Goal: Task Accomplishment & Management: Manage account settings

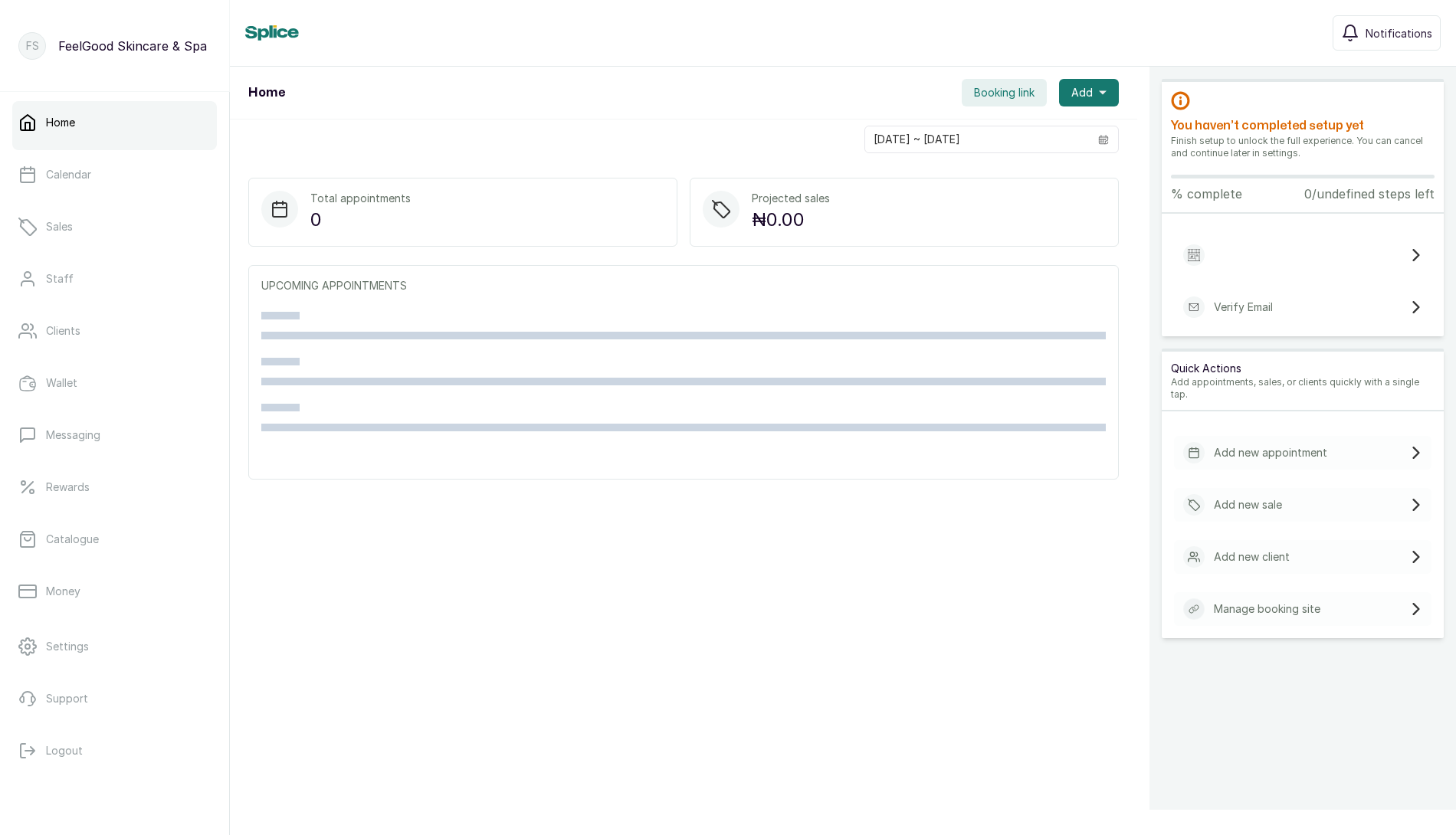
scroll to position [21, 0]
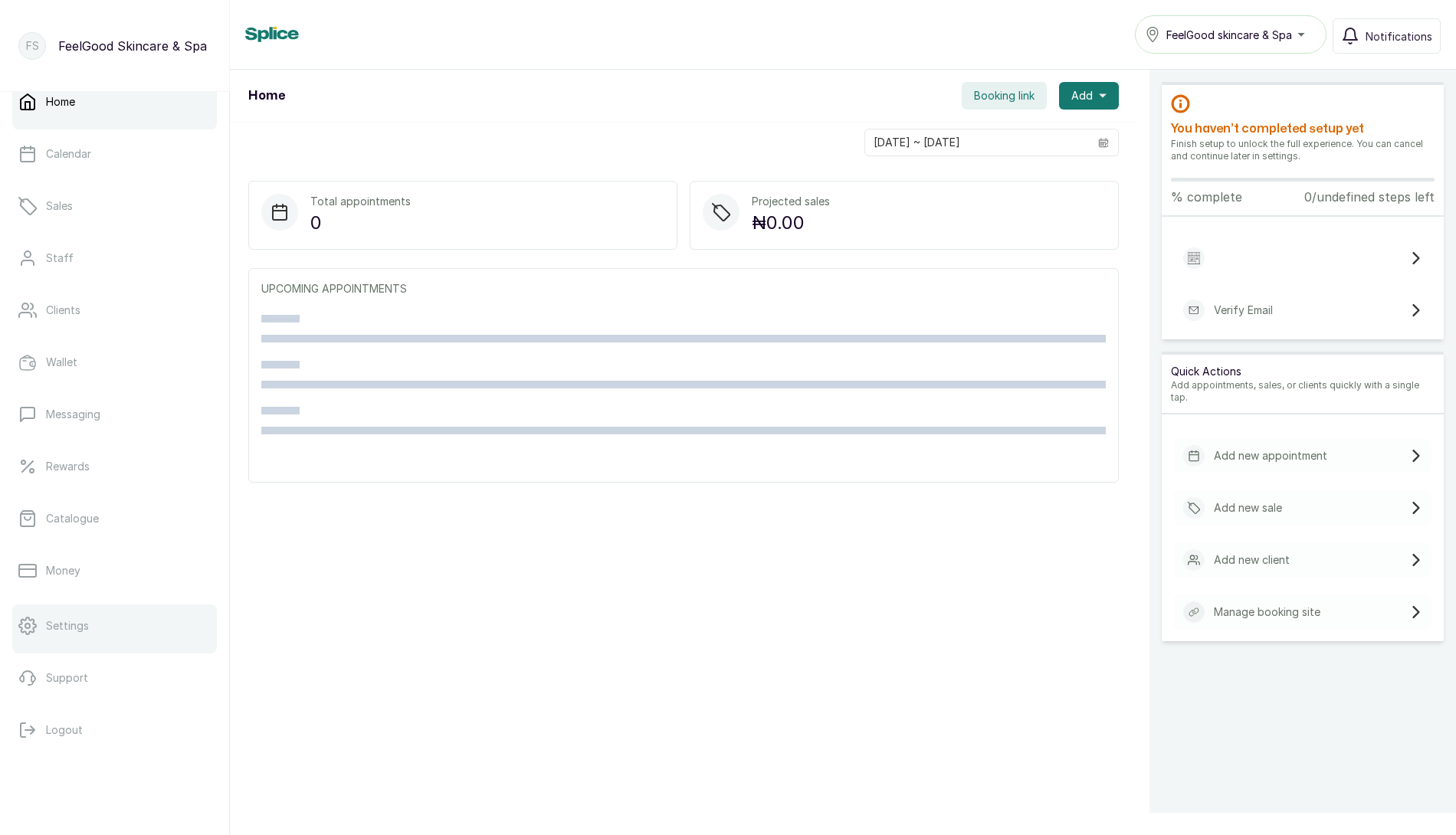
click at [47, 617] on link "Settings" at bounding box center [115, 626] width 205 height 43
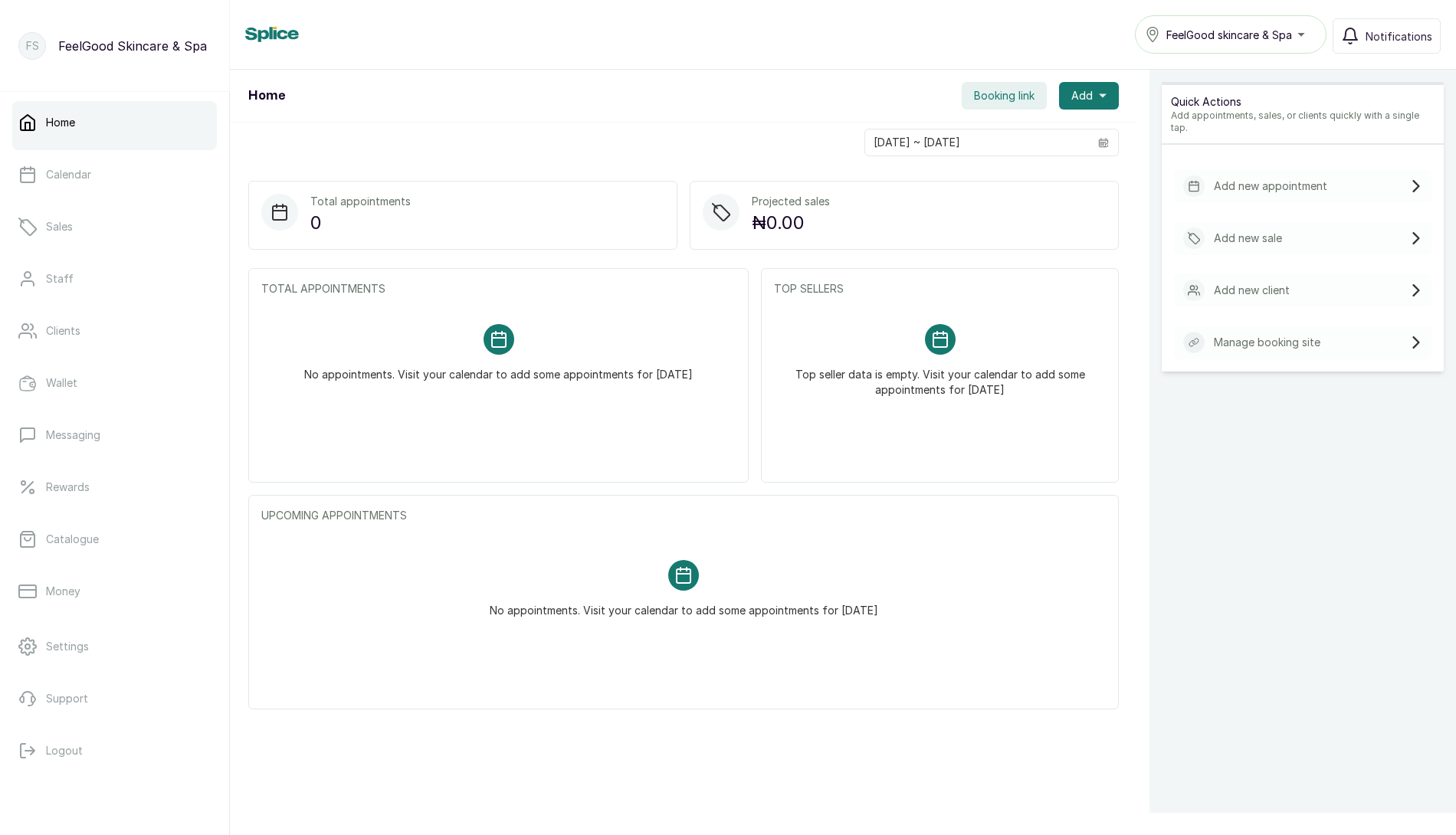
scroll to position [21, 0]
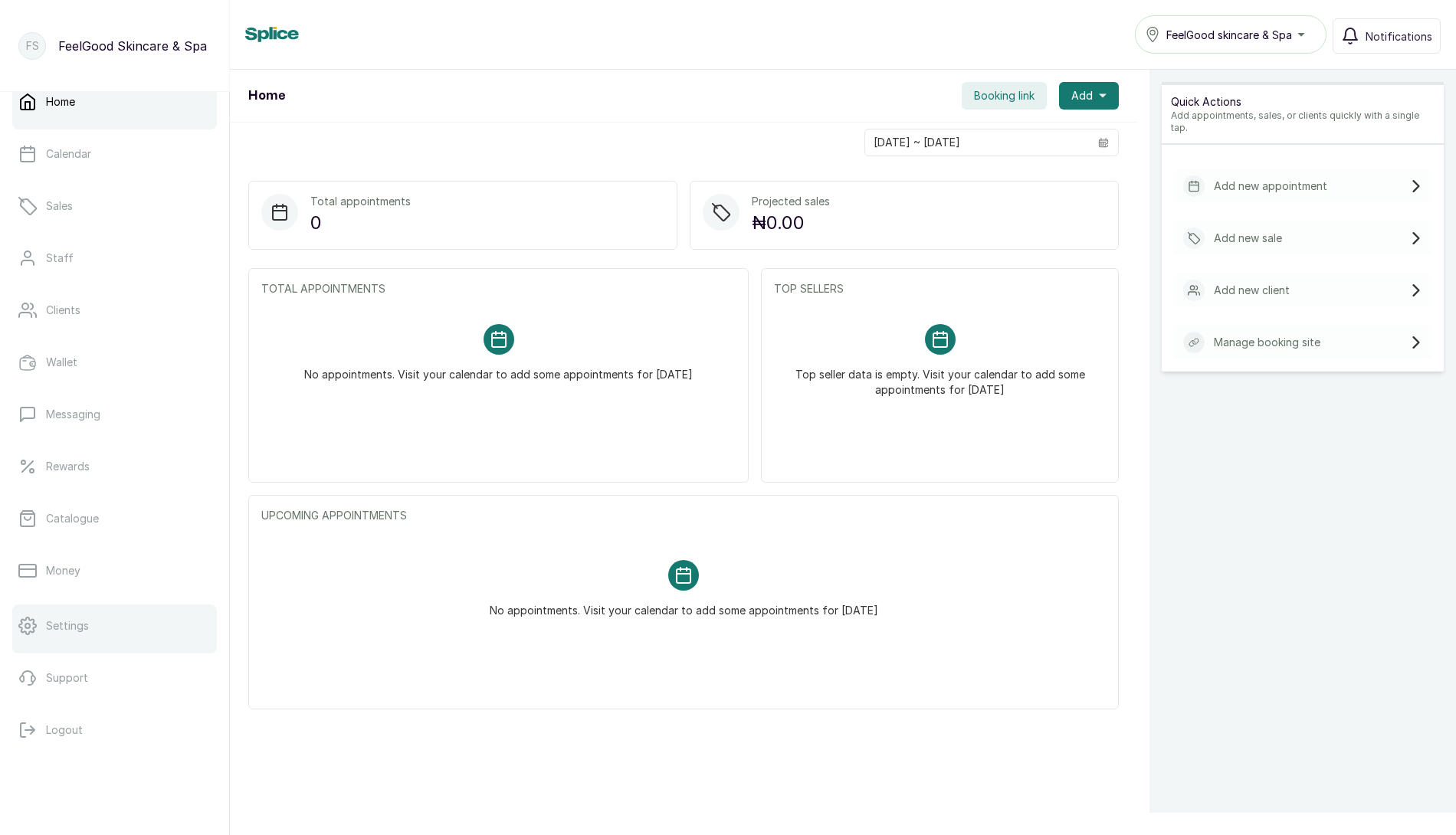
click at [77, 628] on p "Settings" at bounding box center [68, 626] width 43 height 15
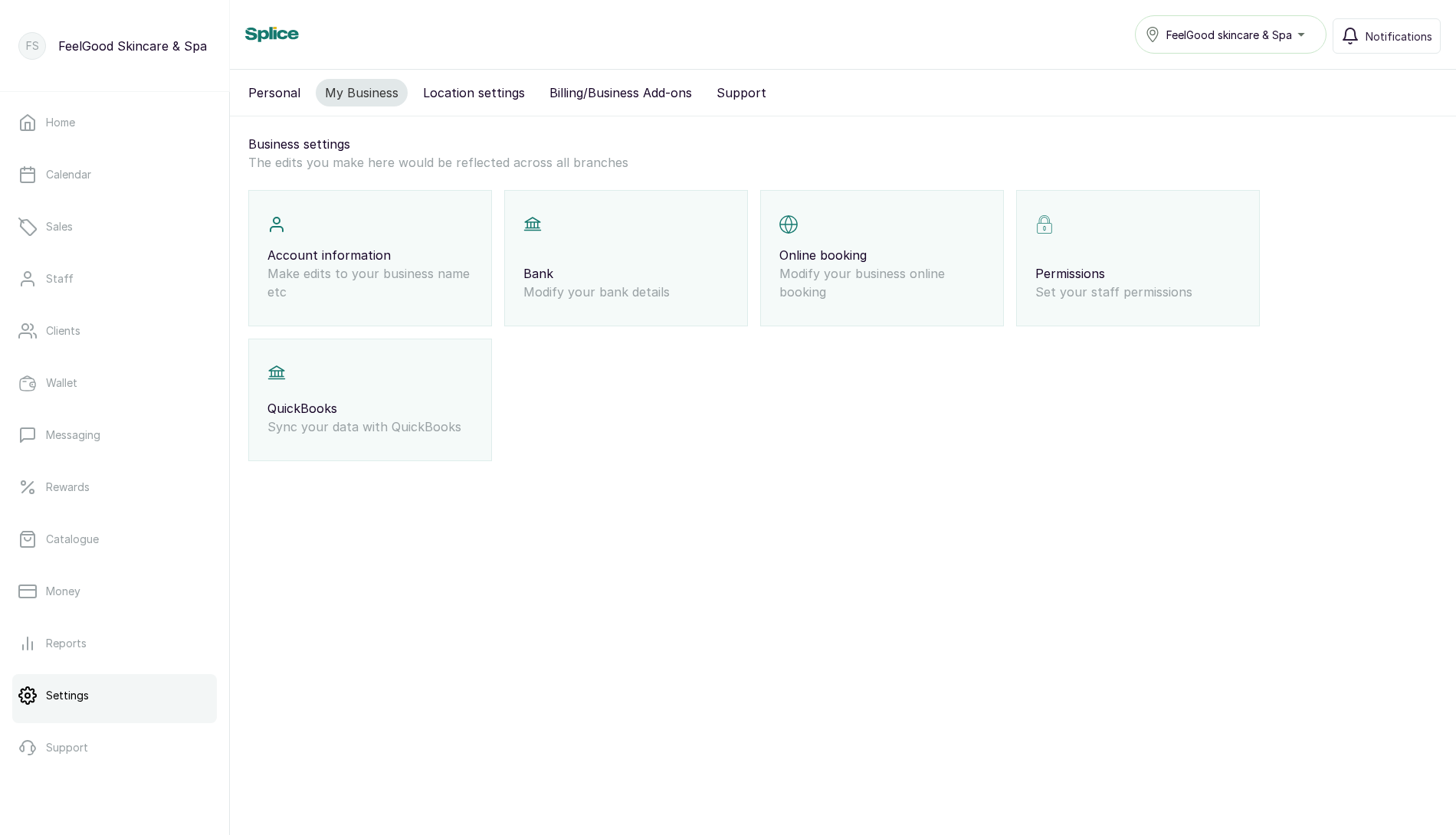
click at [437, 378] on div "QuickBooks Sync your data with QuickBooks" at bounding box center [369, 400] width 243 height 122
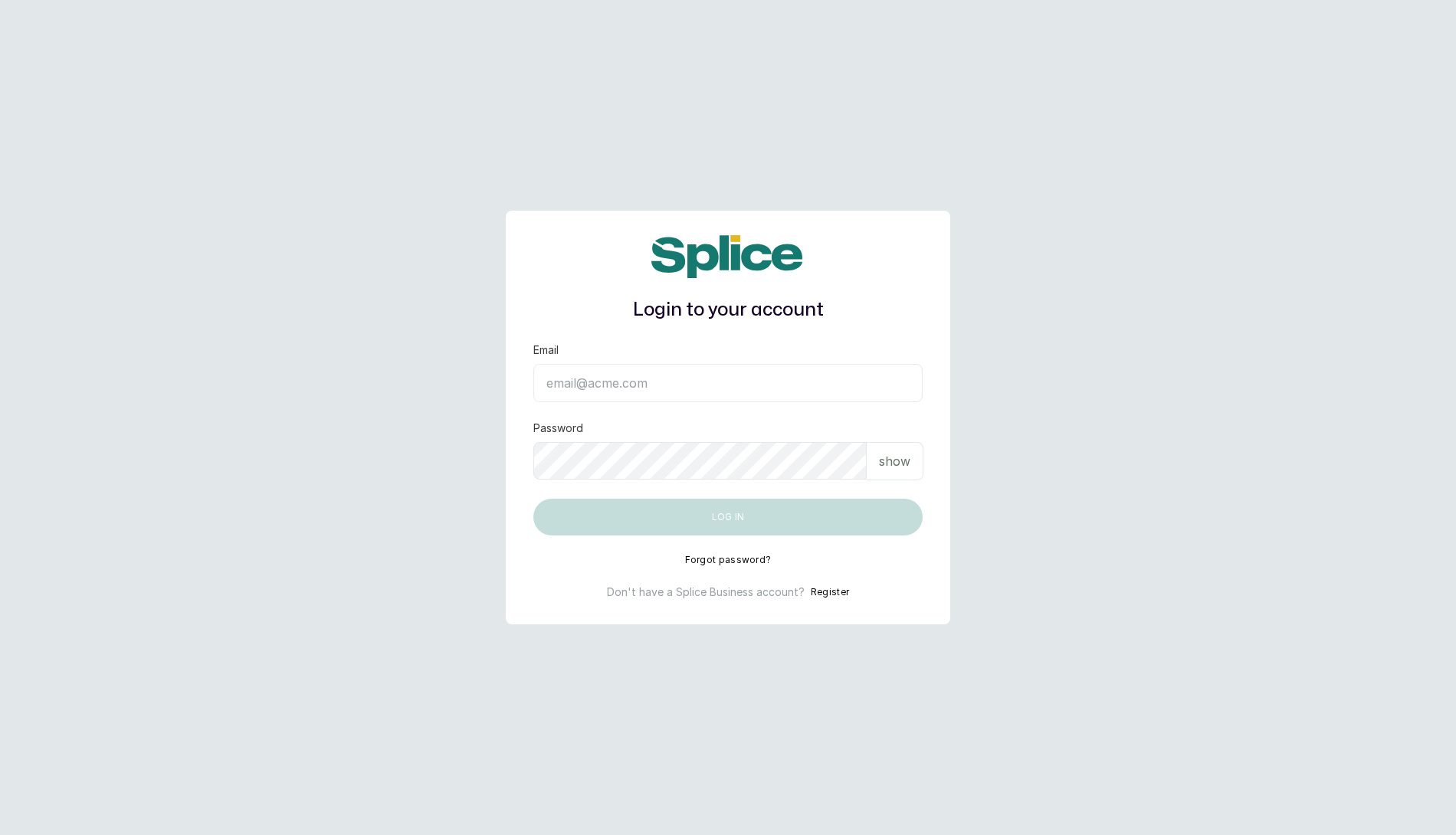
click at [607, 399] on input "Email" at bounding box center [728, 383] width 389 height 39
type input "layo@withsplice.com"
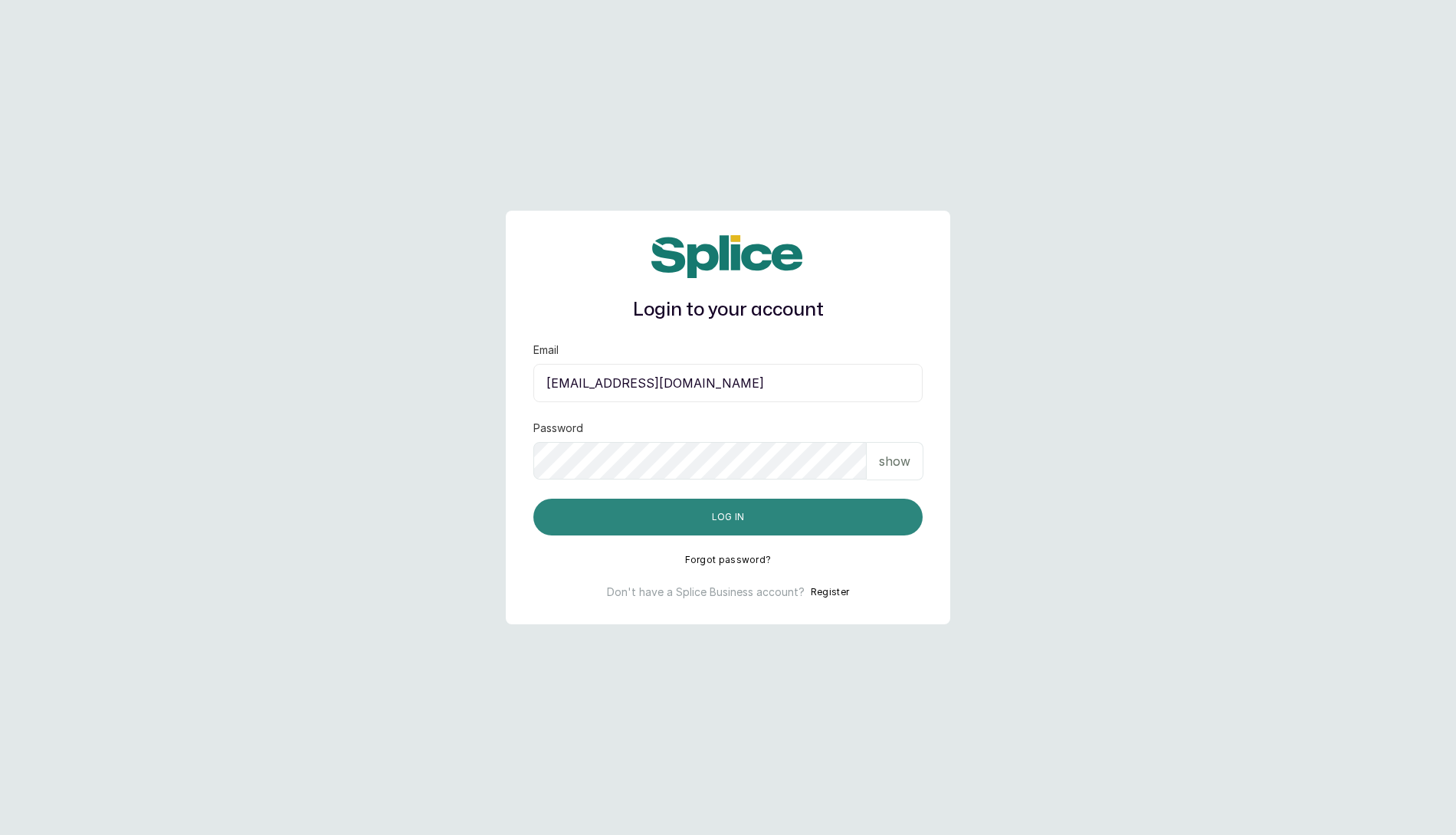
click at [722, 510] on button "Log in" at bounding box center [728, 517] width 389 height 37
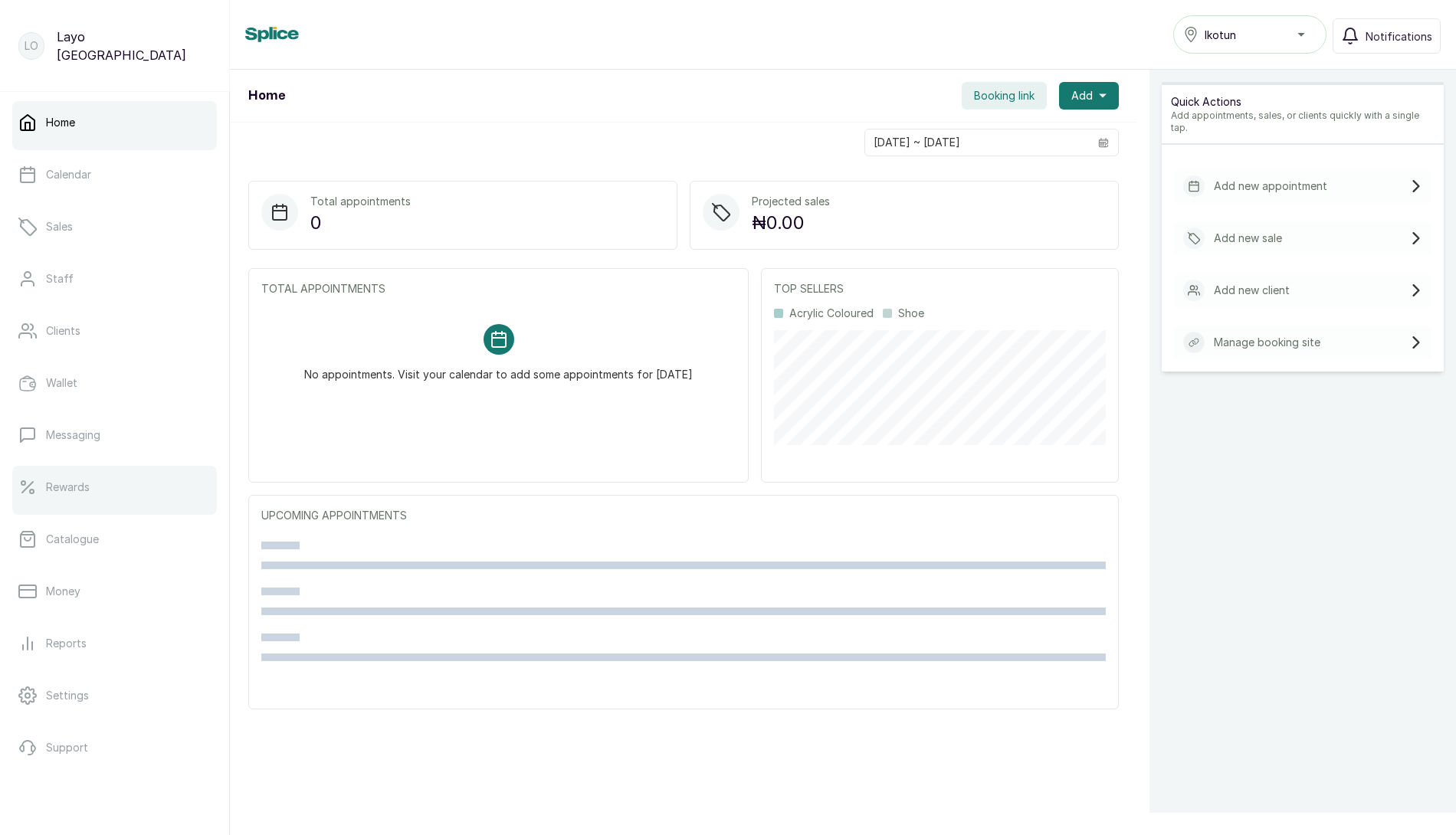
click at [70, 482] on p "Rewards" at bounding box center [68, 487] width 43 height 15
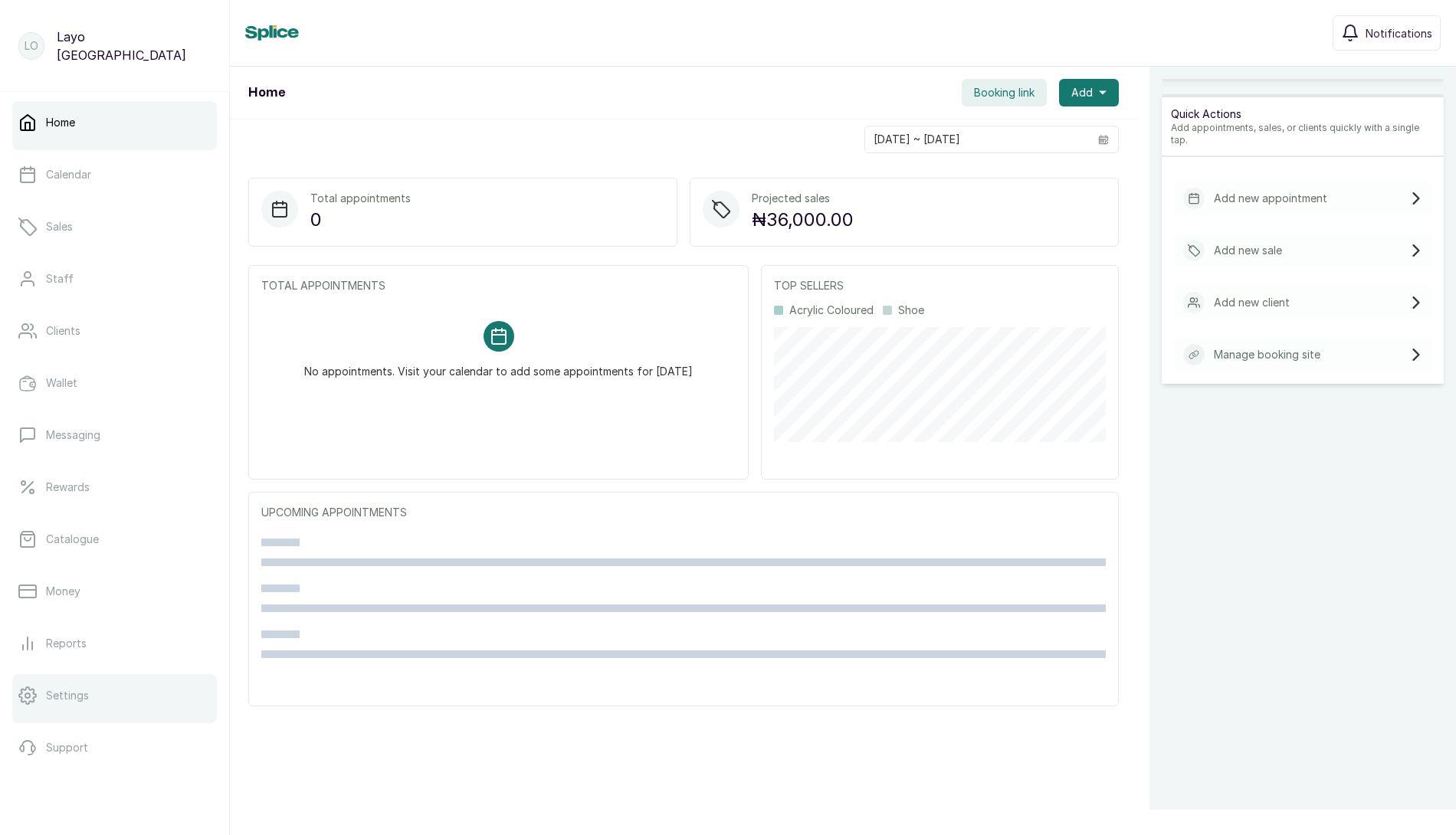
click at [75, 704] on link "Settings" at bounding box center [115, 696] width 205 height 43
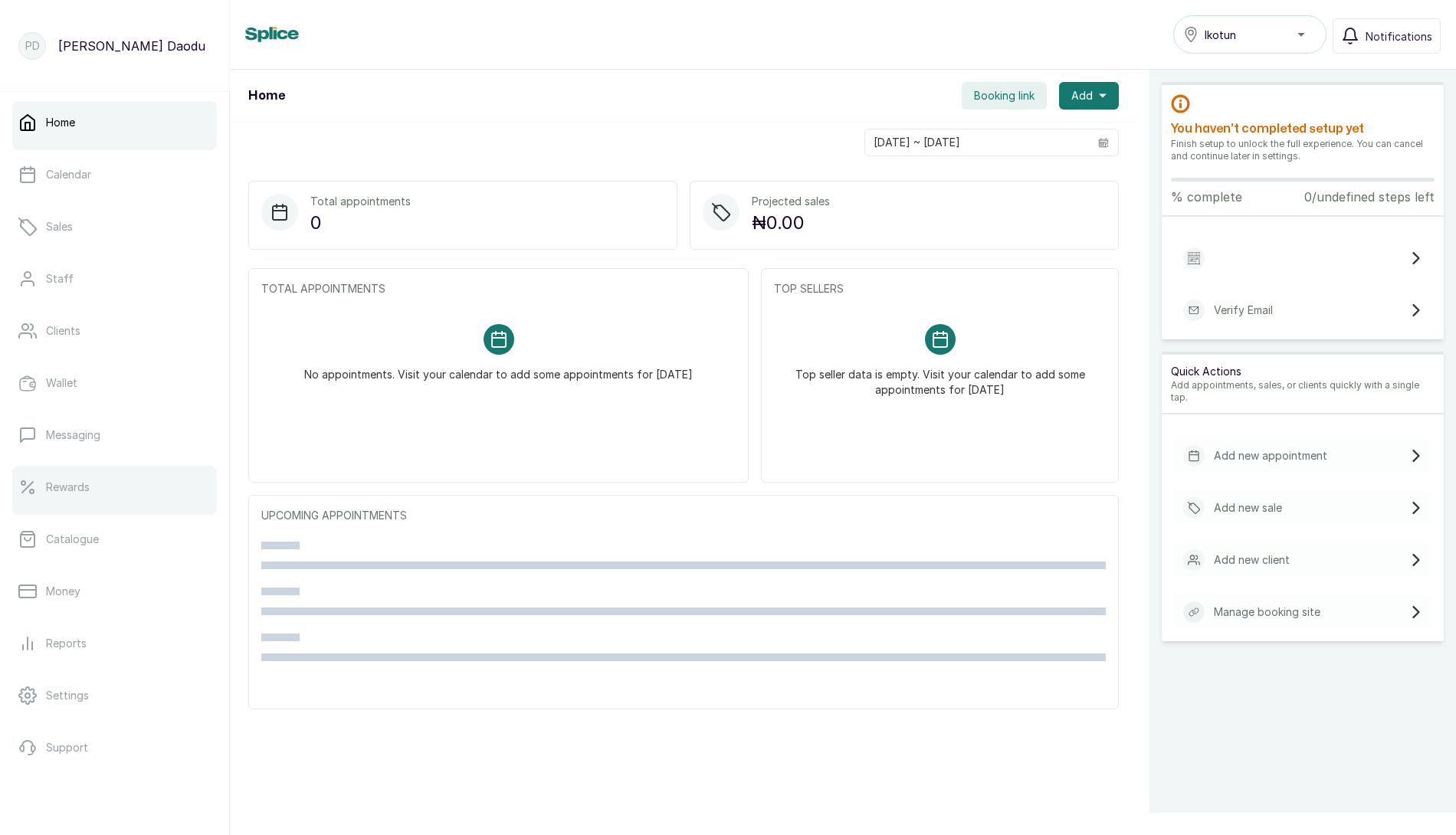
click at [67, 491] on p "Rewards" at bounding box center [68, 487] width 43 height 15
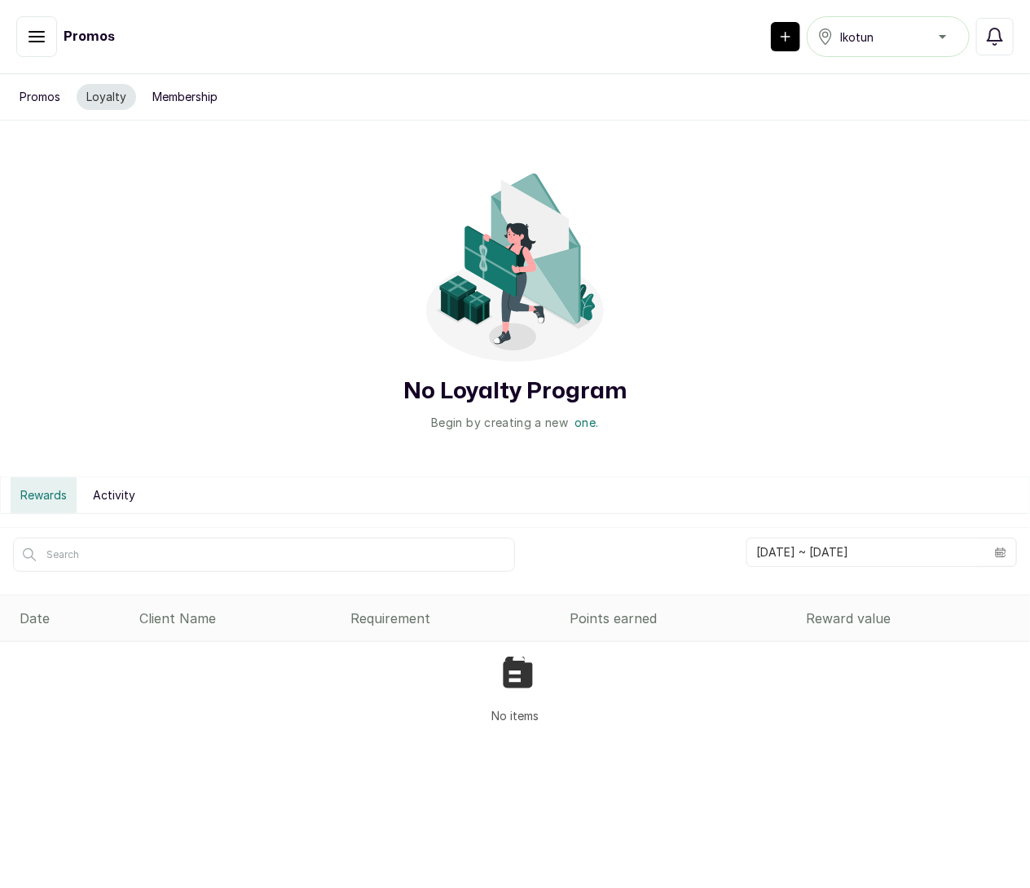
click at [778, 34] on rect "button" at bounding box center [785, 36] width 29 height 29
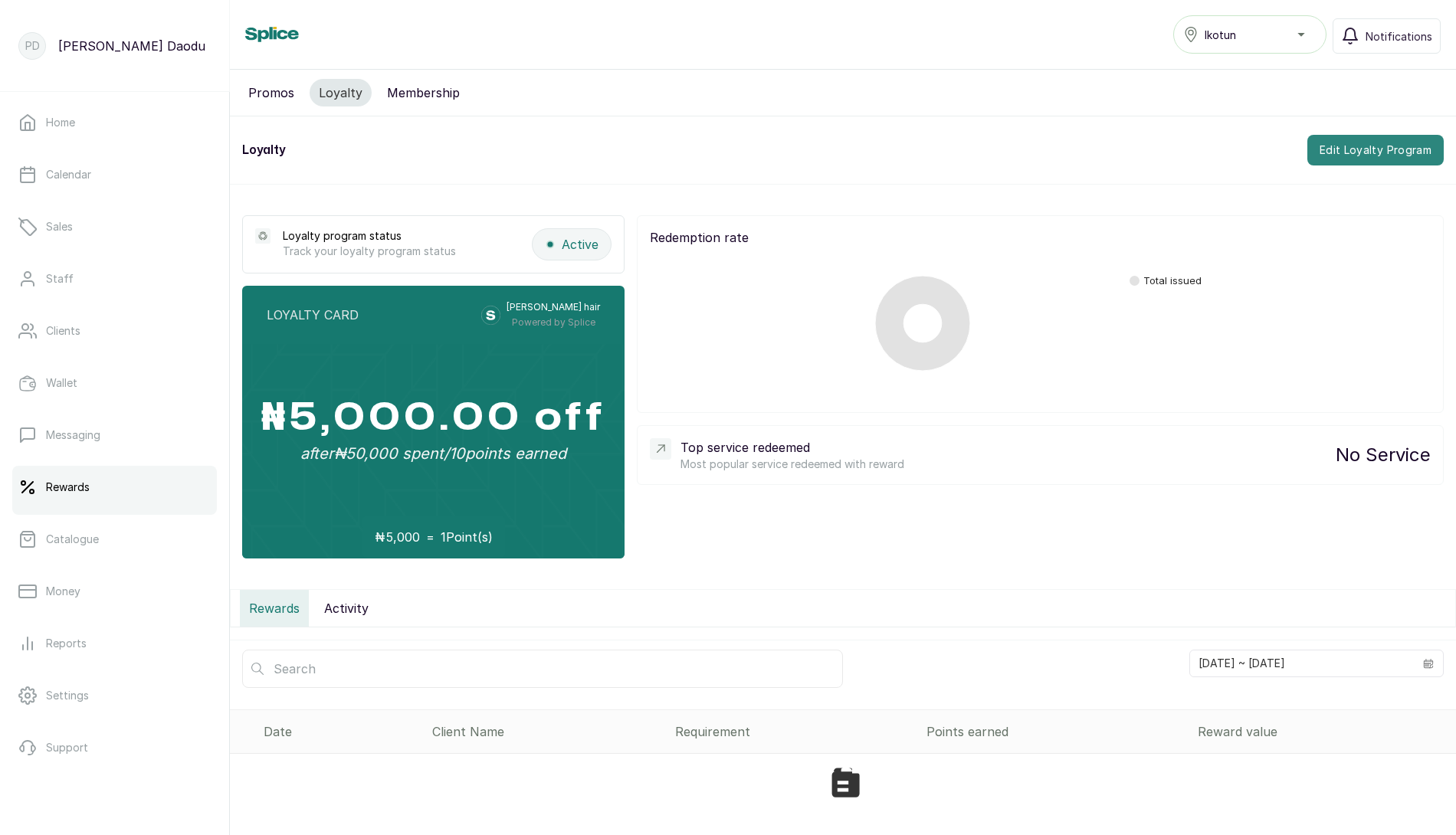
click at [1370, 147] on button "Edit Loyalty Program" at bounding box center [1375, 150] width 136 height 31
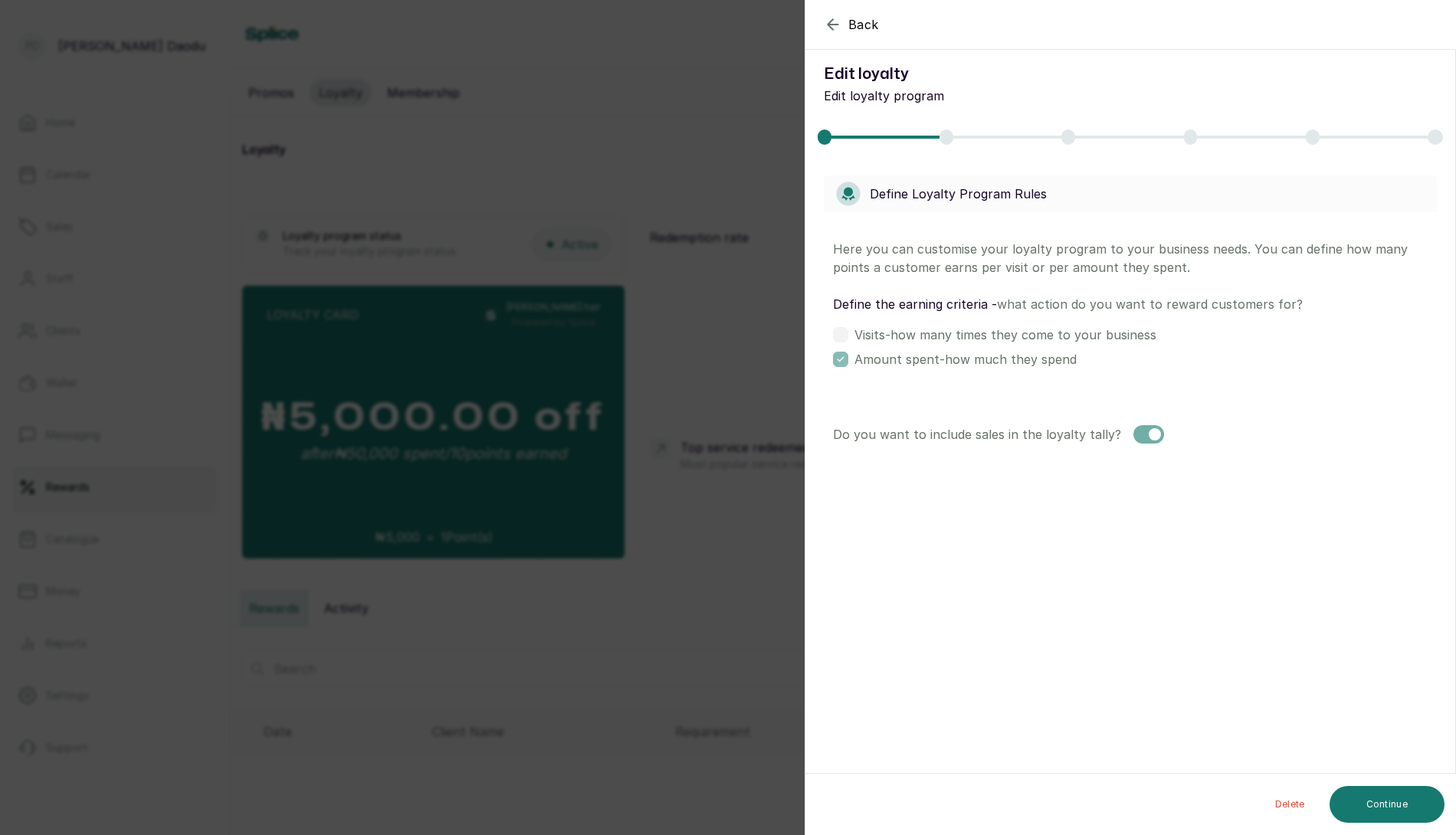
click at [669, 198] on div "Back Edit loyalty Edit loyalty Edit loyalty program Define Loyalty Program Rule…" at bounding box center [728, 418] width 1456 height 835
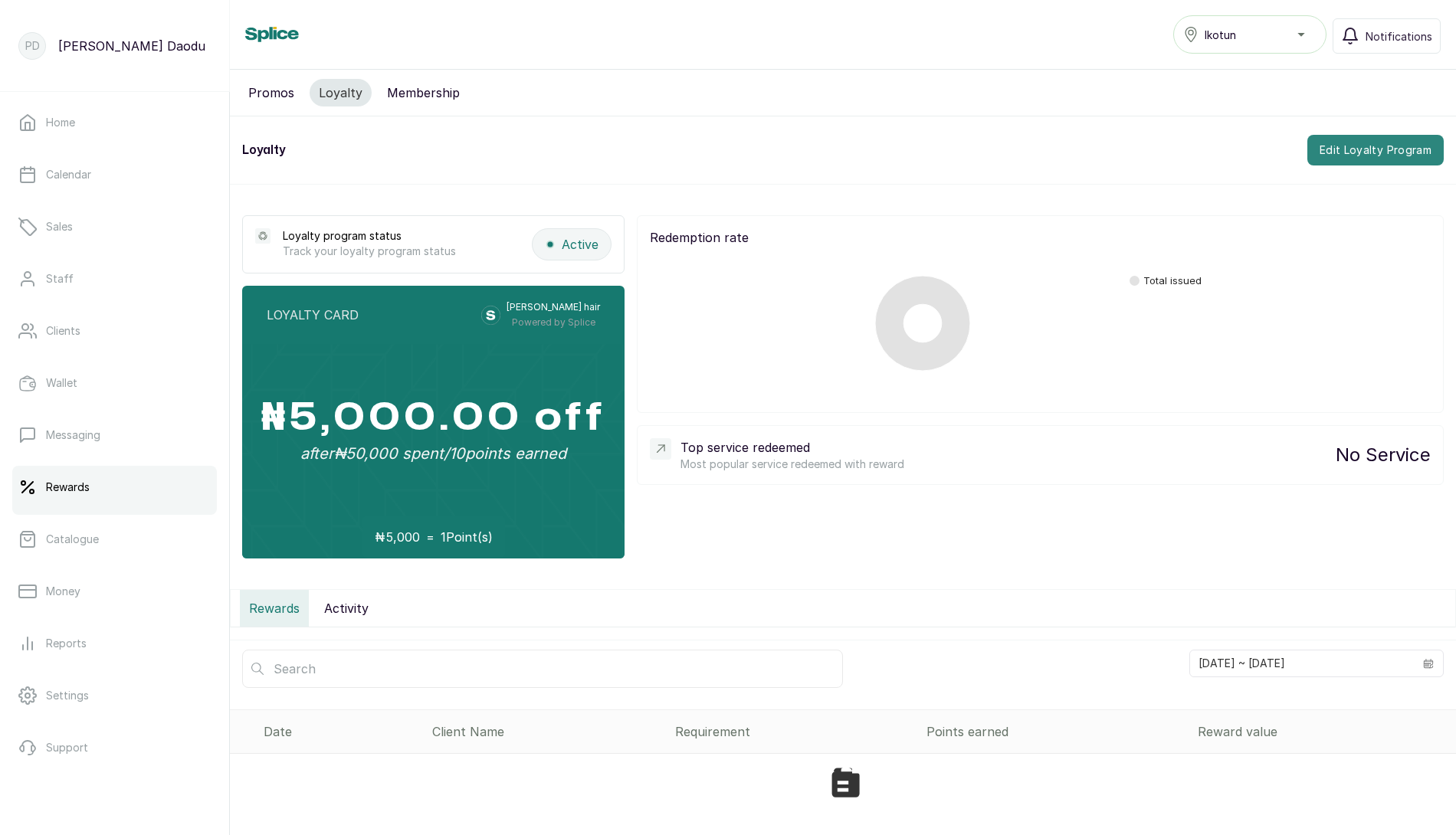
click at [1435, 141] on button "Edit Loyalty Program" at bounding box center [1375, 150] width 136 height 31
click at [542, 360] on div "₦5,000.00 off after ₦50,000 spent / 10 points earned" at bounding box center [433, 430] width 383 height 172
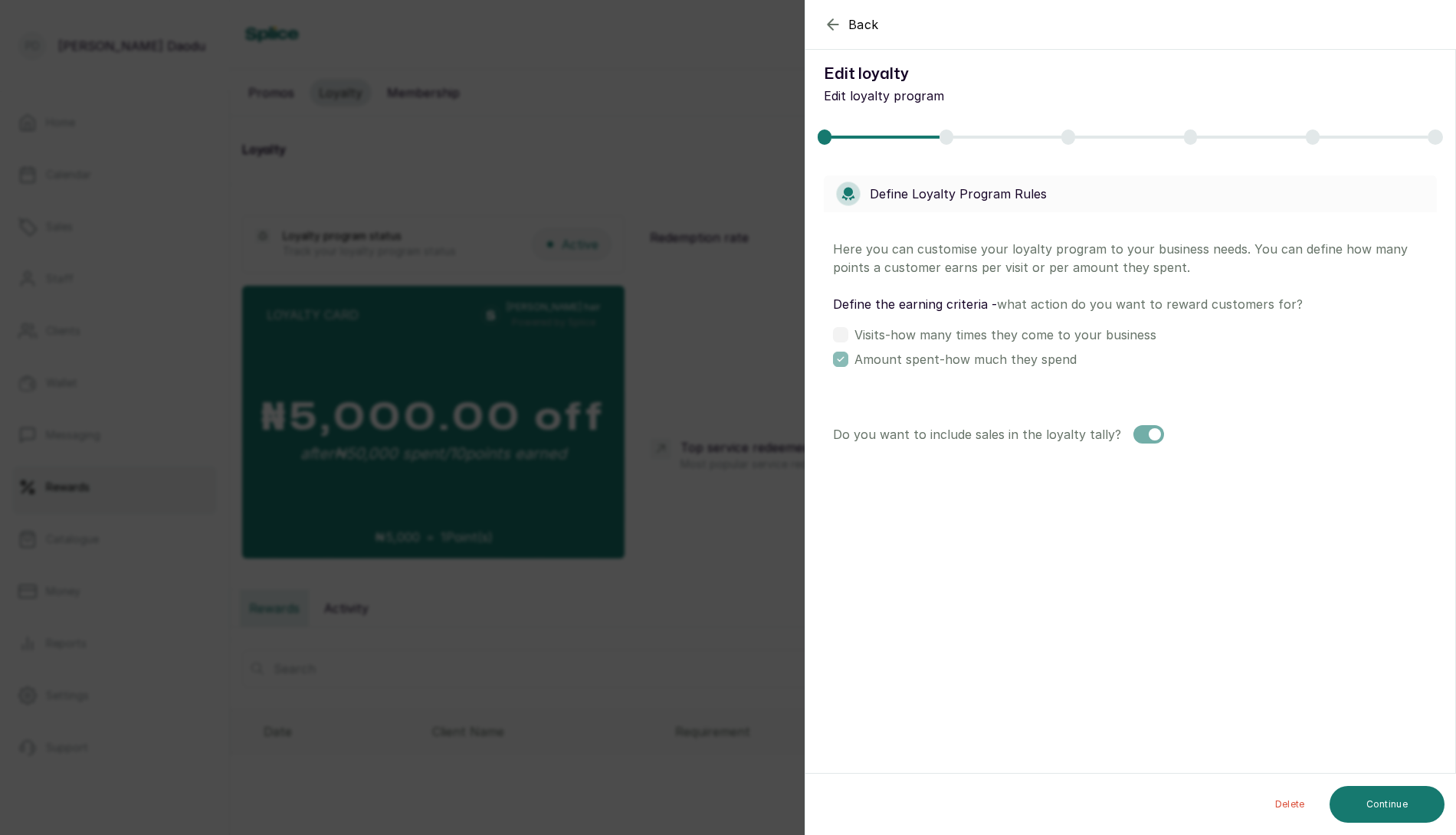
click at [1301, 809] on button "Delete" at bounding box center [1290, 804] width 55 height 37
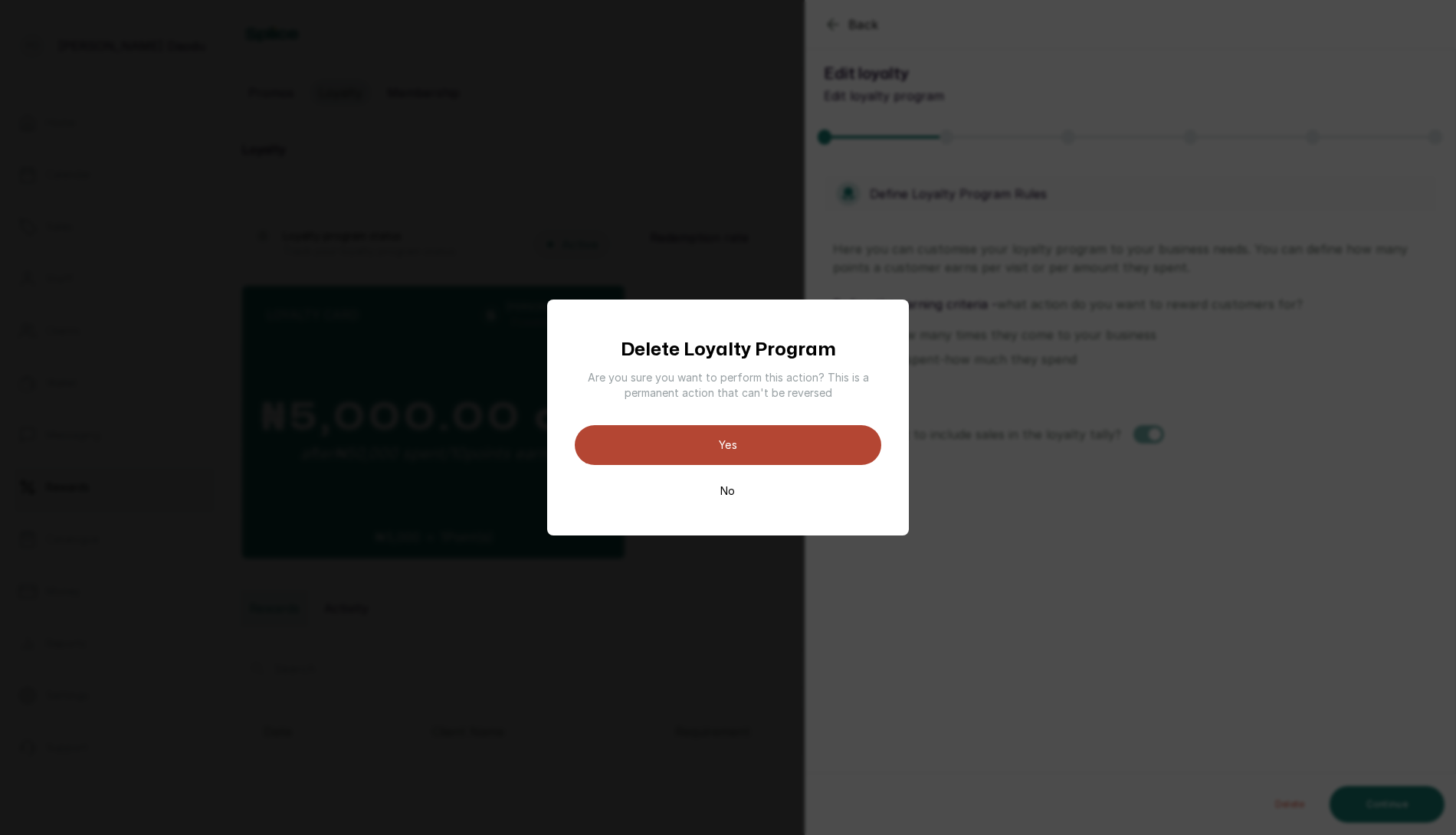
click at [832, 449] on button "Yes" at bounding box center [728, 445] width 306 height 39
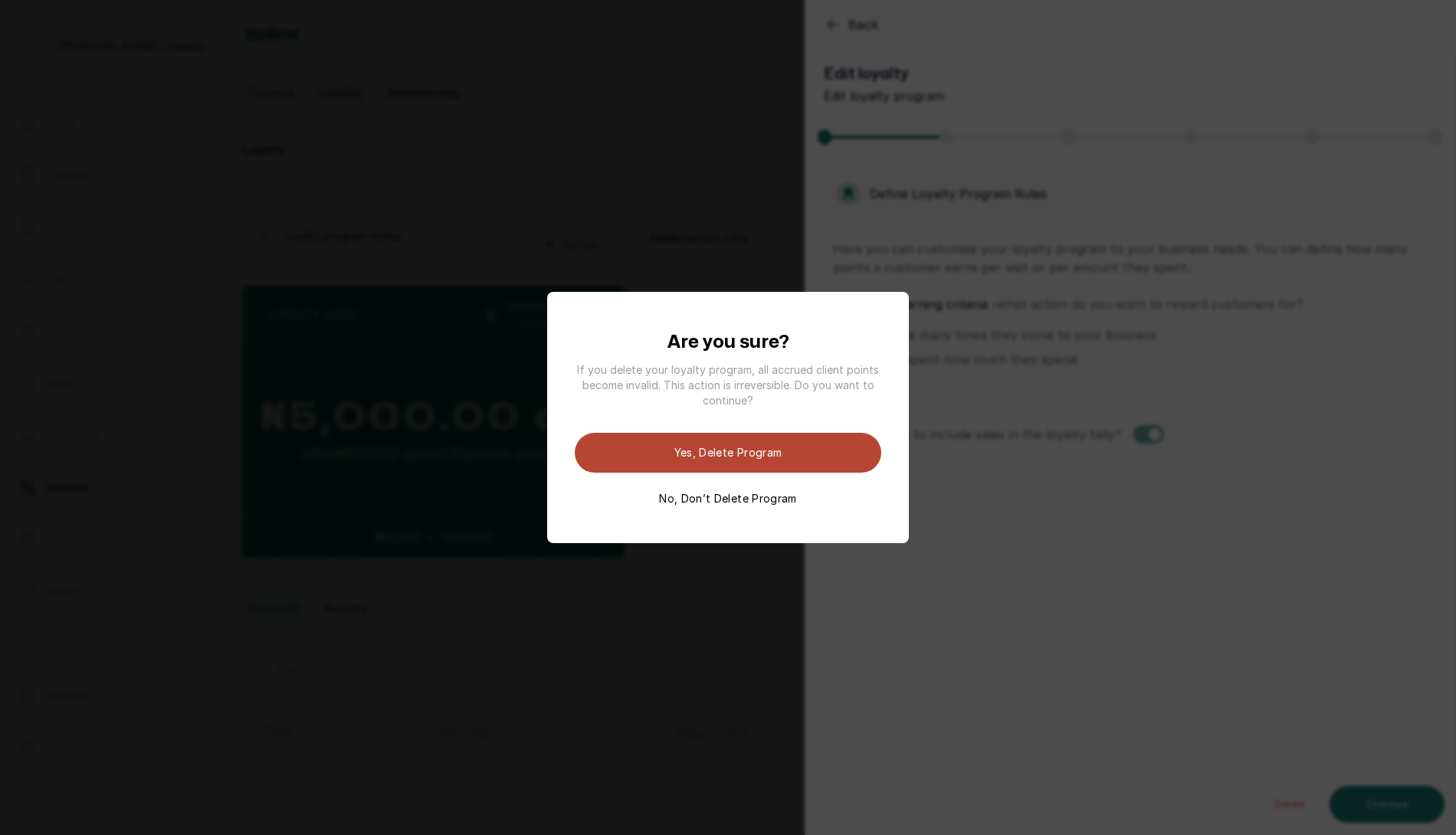
click at [775, 455] on button "Yes, Delete Program" at bounding box center [728, 453] width 306 height 39
